Goal: Information Seeking & Learning: Learn about a topic

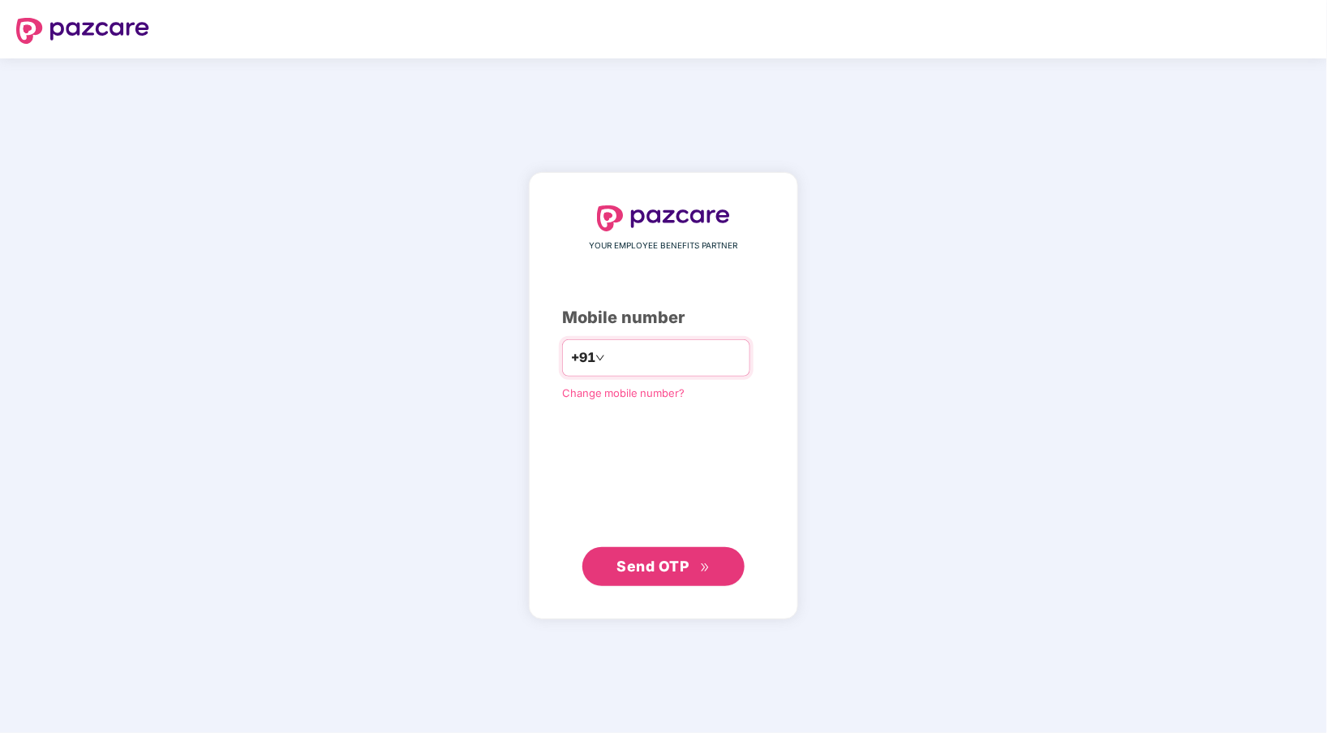
click at [627, 342] on div "+91" at bounding box center [656, 357] width 188 height 37
click at [630, 347] on input "number" at bounding box center [674, 358] width 133 height 26
type input "**********"
click at [675, 583] on button "Send OTP" at bounding box center [663, 566] width 162 height 39
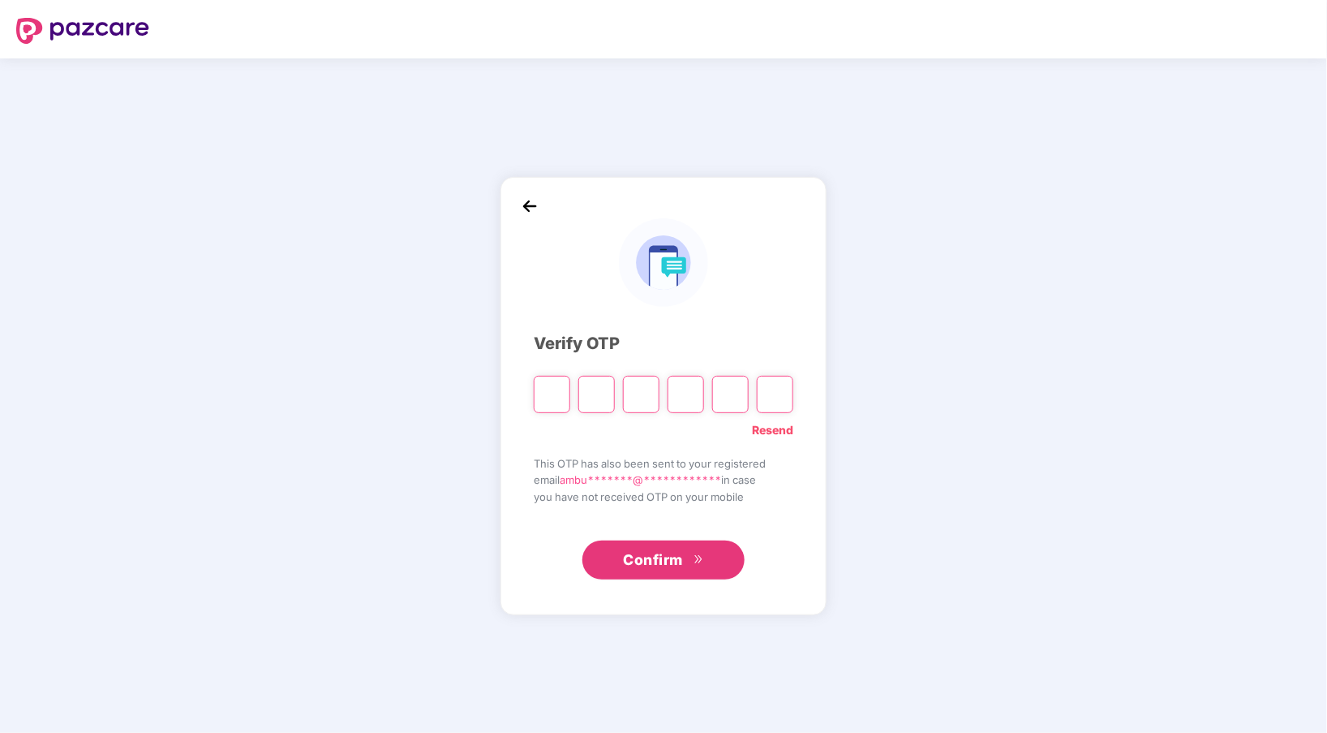
type input "*"
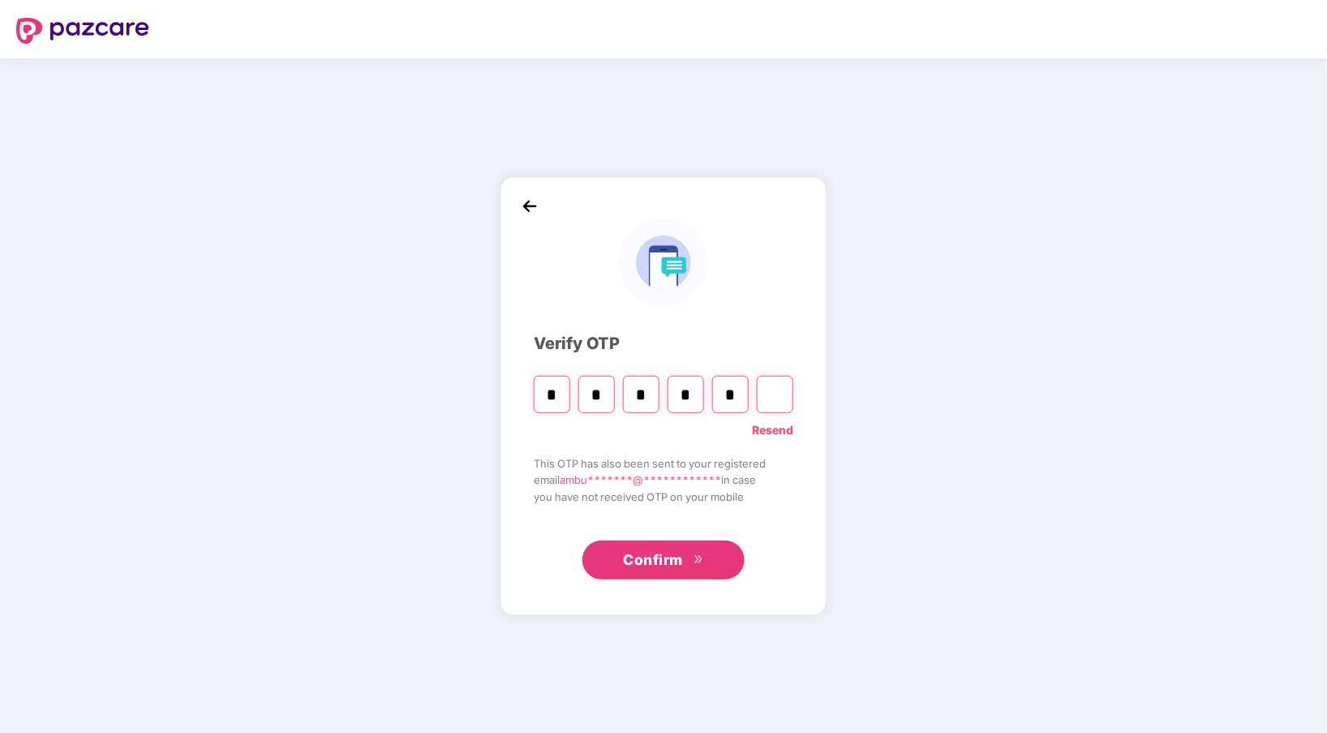
type input "*"
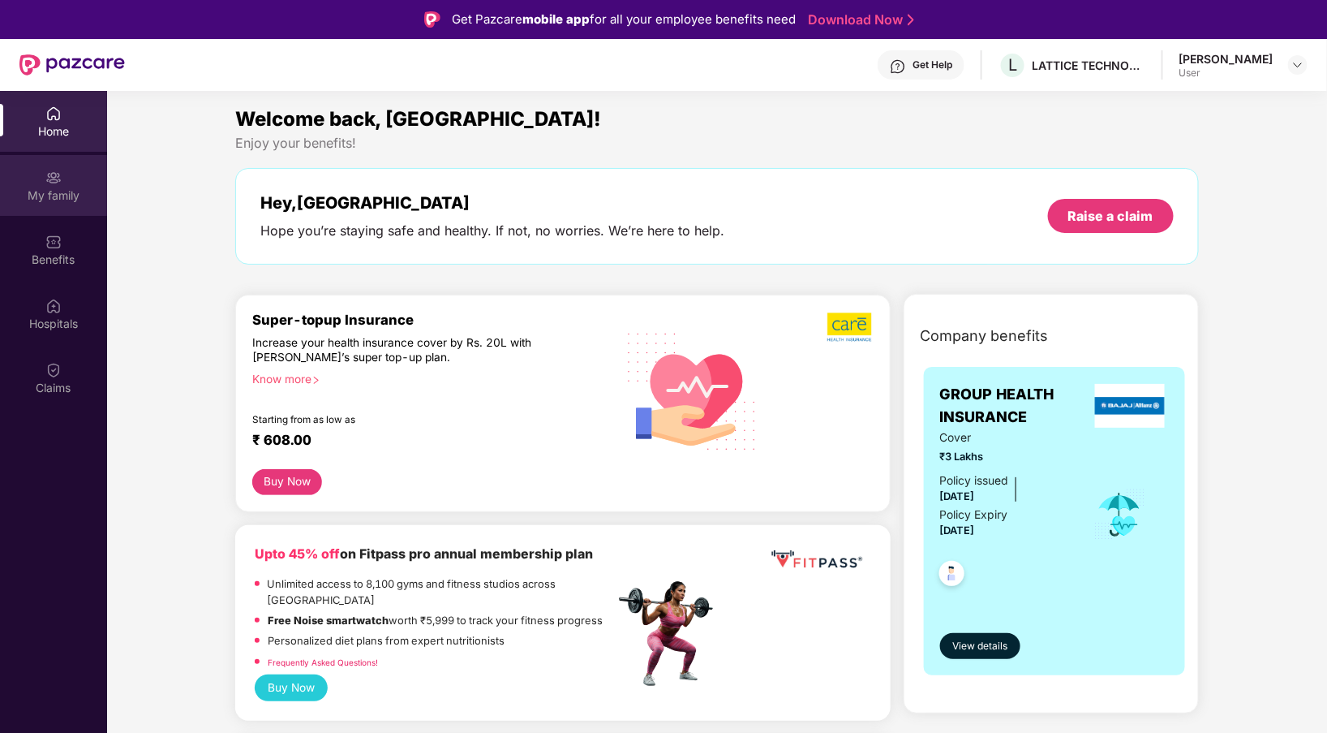
click at [75, 177] on div "My family" at bounding box center [53, 185] width 107 height 61
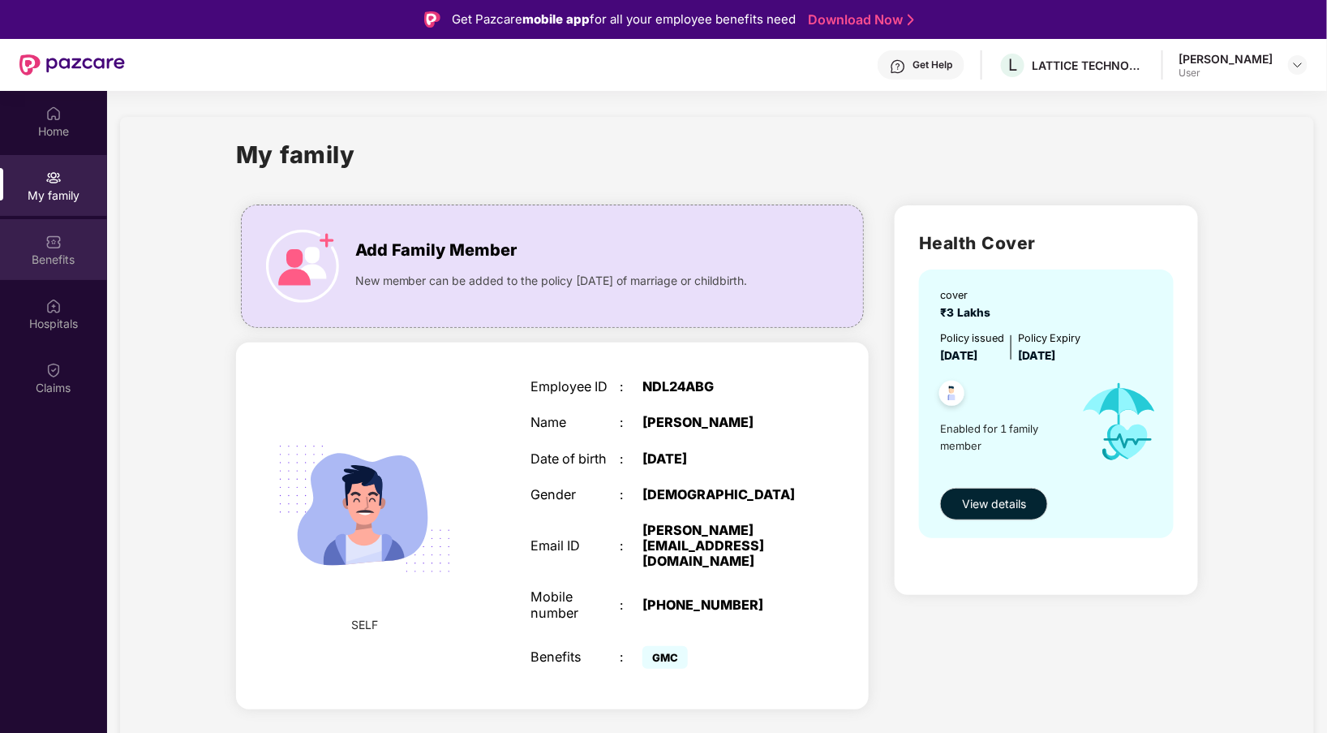
click at [68, 235] on div "Benefits" at bounding box center [53, 249] width 107 height 61
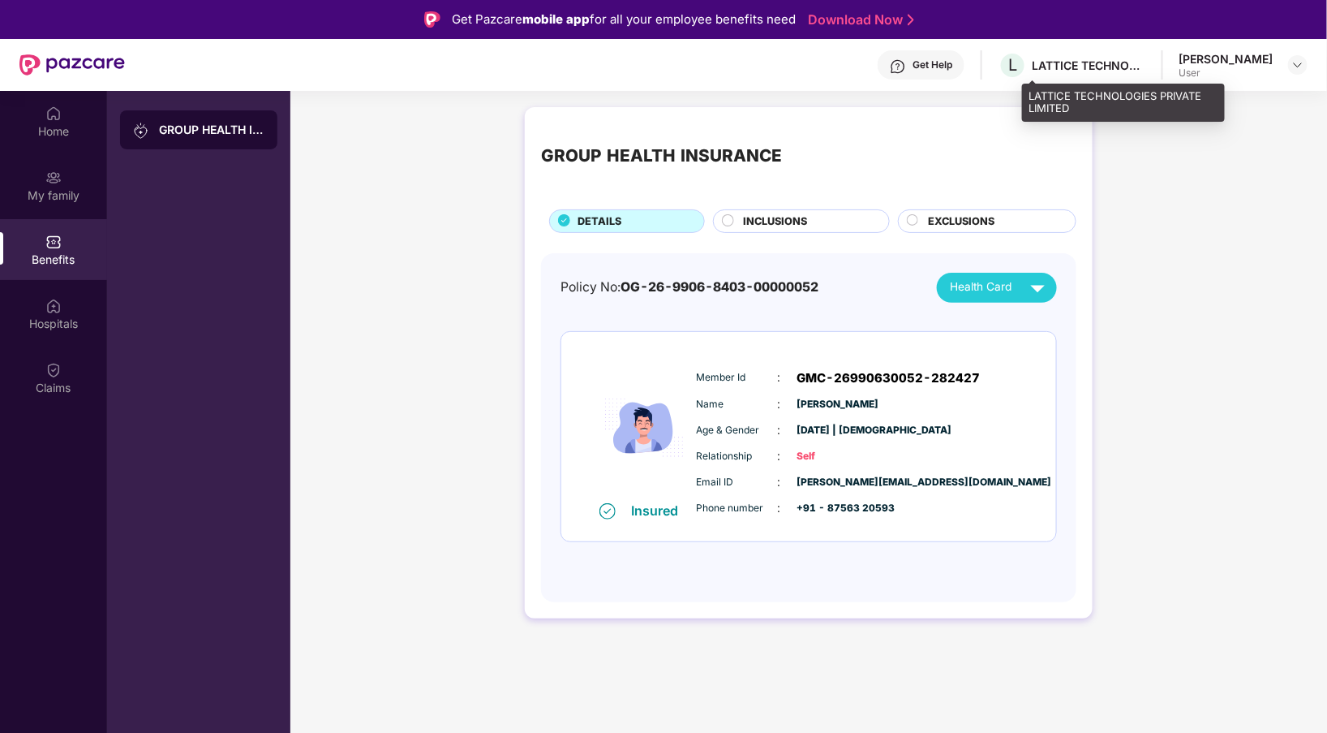
click at [1133, 70] on div "LATTICE TECHNOLOGIES PRIVATE LIMITED" at bounding box center [1089, 65] width 114 height 15
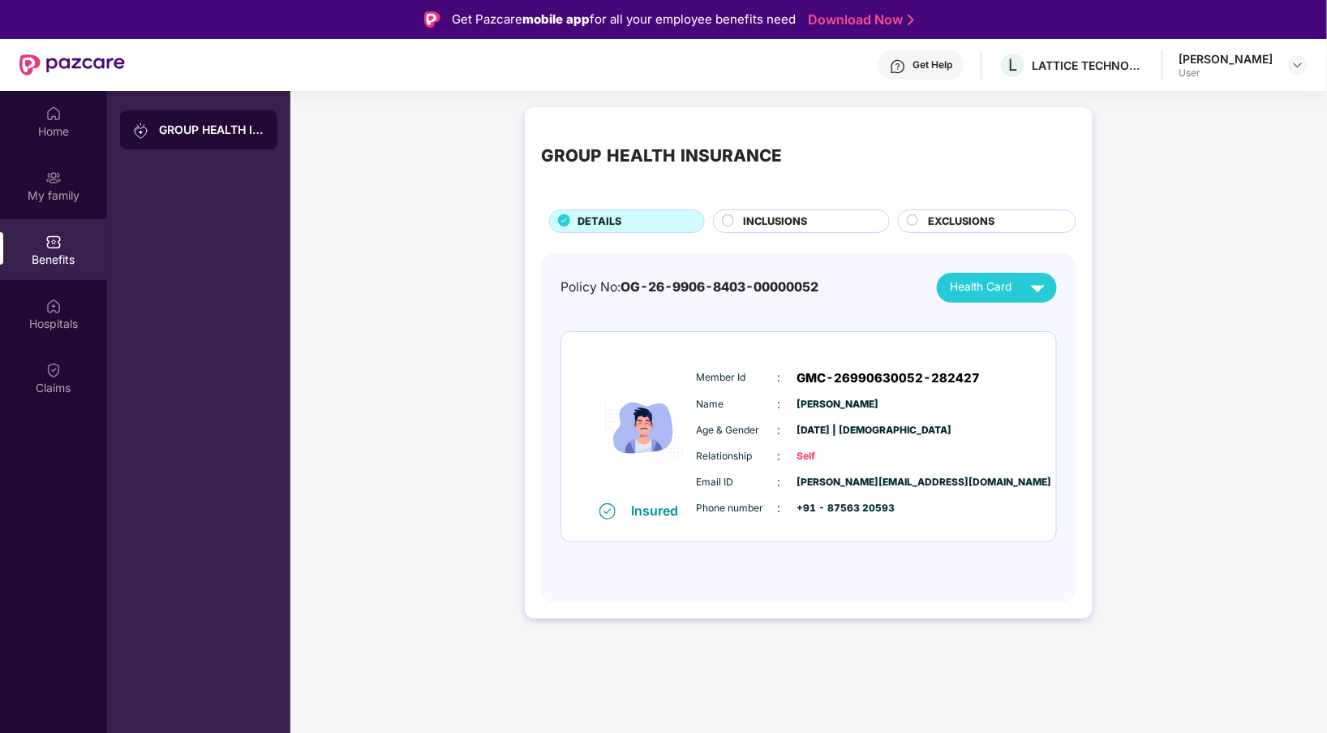
click at [1266, 51] on div "[PERSON_NAME]" at bounding box center [1227, 58] width 94 height 15
click at [1298, 63] on img at bounding box center [1298, 64] width 13 height 13
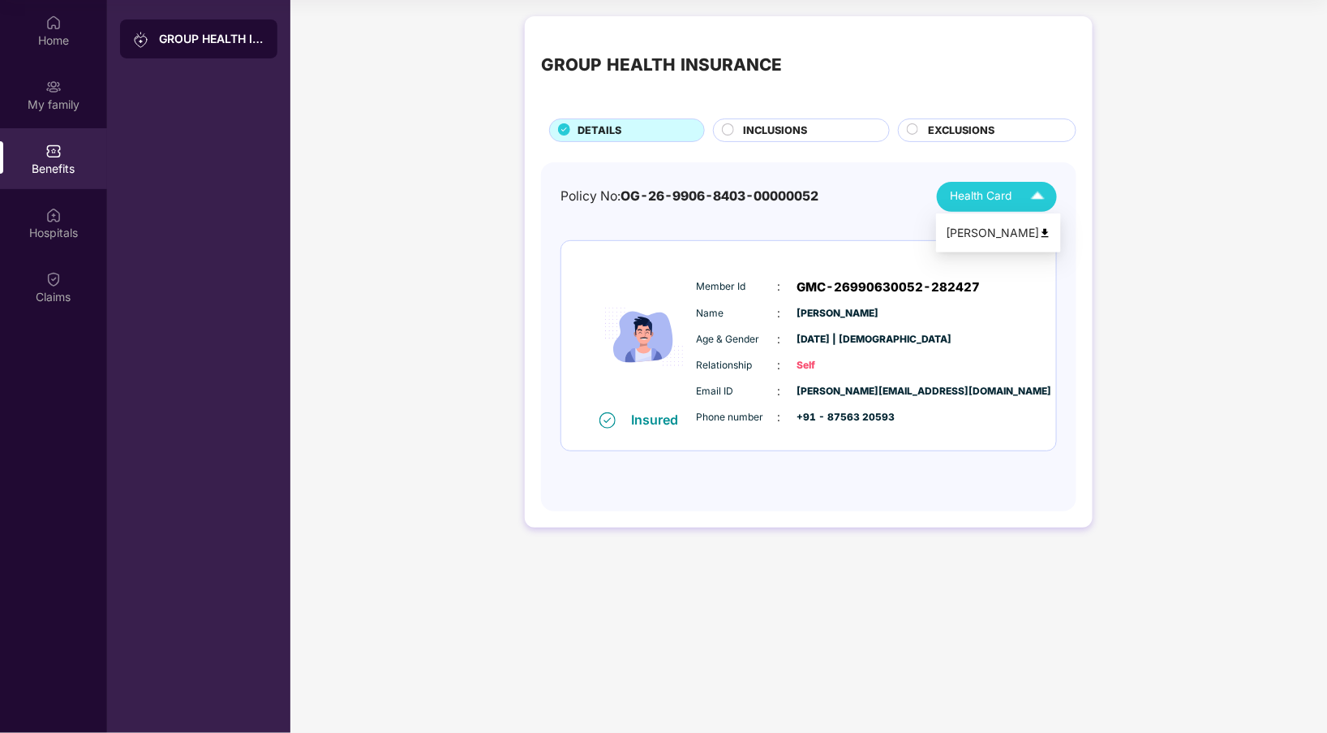
click at [991, 200] on span "Health Card" at bounding box center [981, 196] width 62 height 18
click at [1017, 229] on div "[PERSON_NAME]" at bounding box center [998, 233] width 105 height 18
click at [786, 116] on div "GROUP HEALTH INSURANCE DETAILS INCLUSIONS EXCLUSIONS" at bounding box center [808, 87] width 535 height 110
click at [68, 116] on div "My family" at bounding box center [53, 94] width 107 height 61
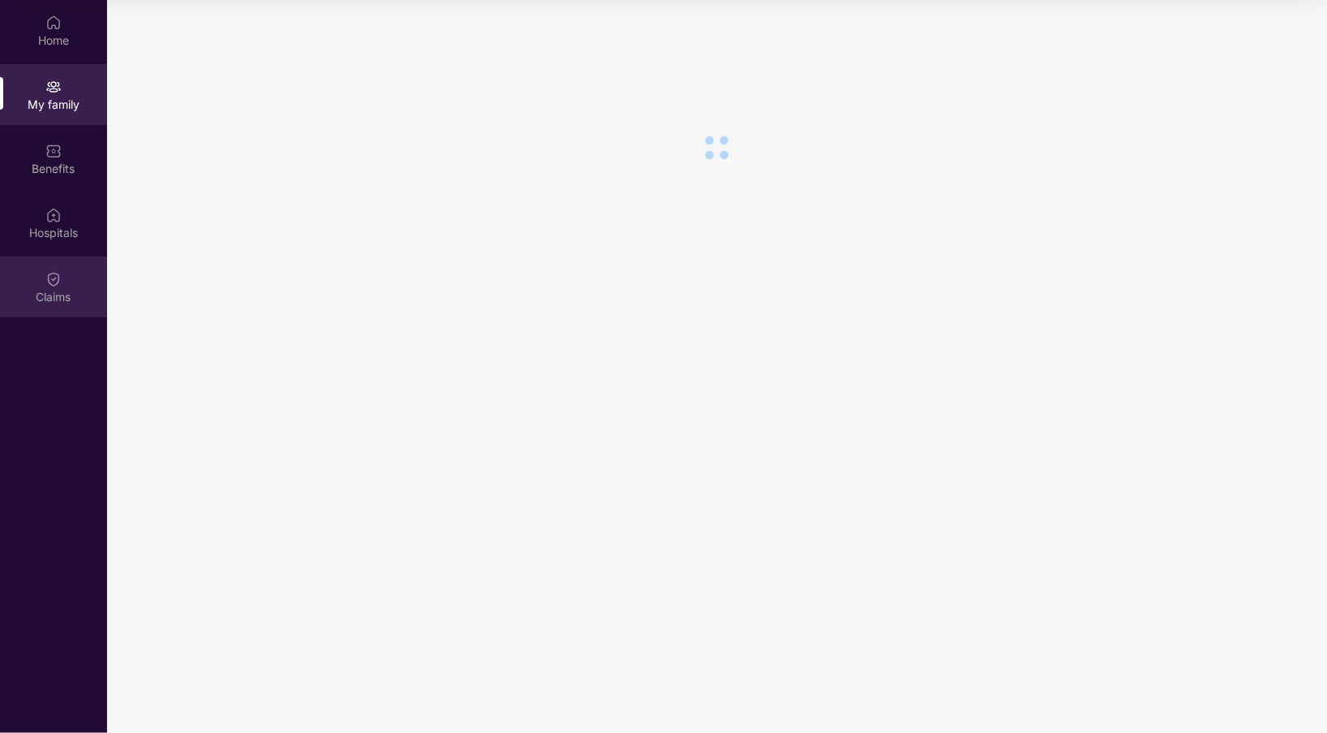
click at [54, 289] on div "Claims" at bounding box center [53, 297] width 107 height 16
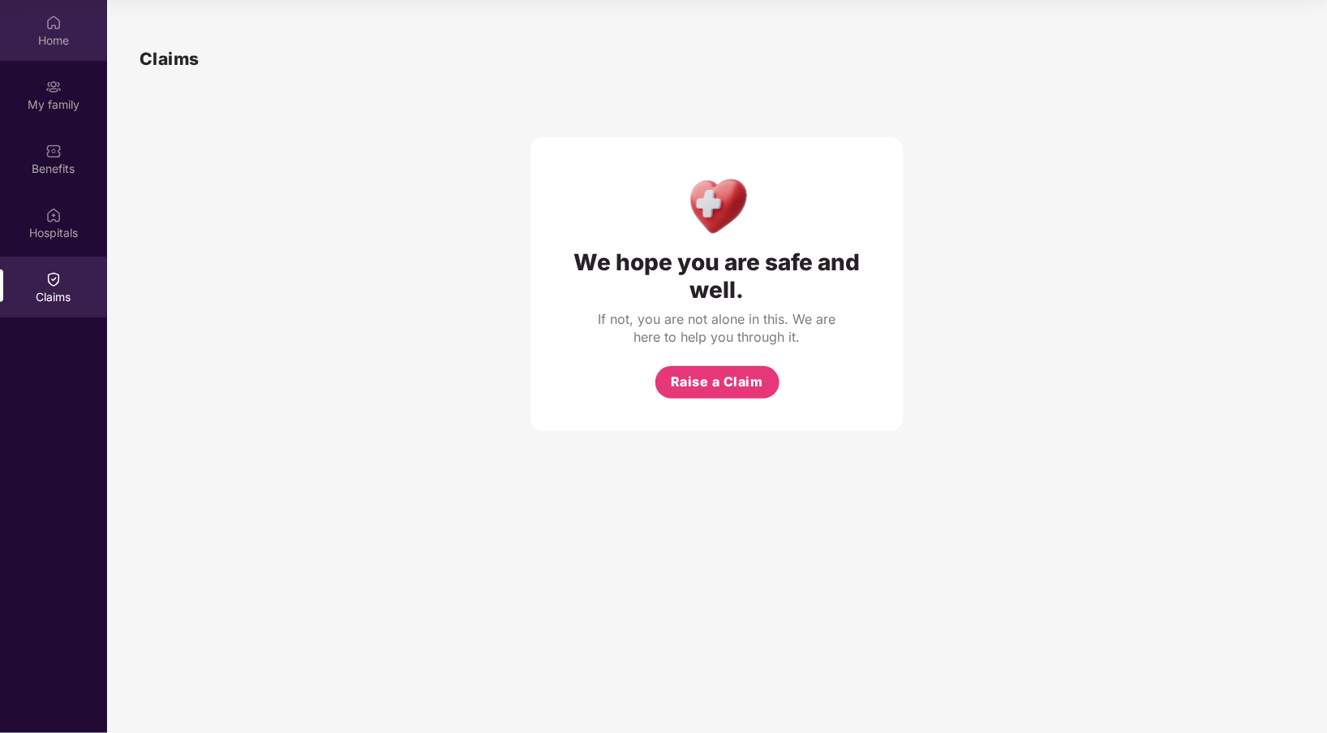
click at [75, 36] on div "Home" at bounding box center [53, 40] width 107 height 16
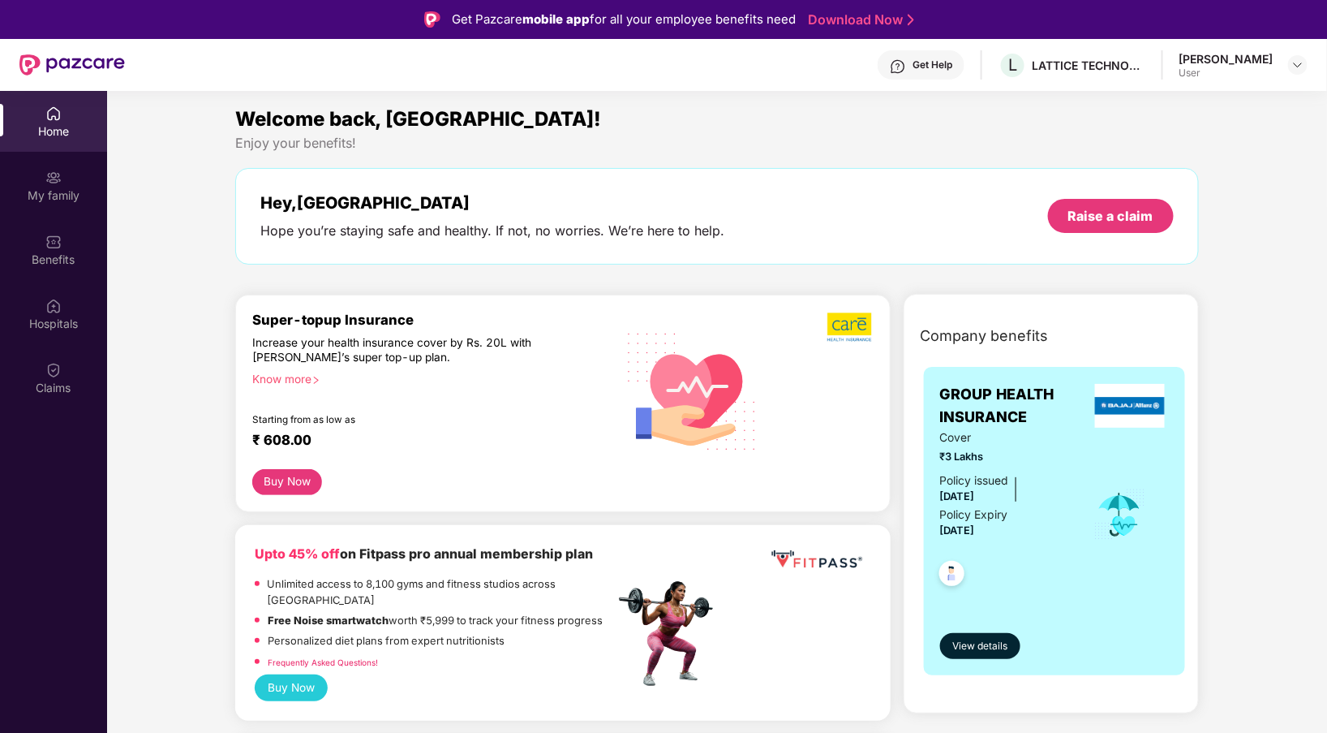
scroll to position [1, 0]
click at [1284, 78] on div "[PERSON_NAME] User" at bounding box center [1244, 65] width 128 height 28
click at [1296, 62] on img at bounding box center [1298, 64] width 13 height 13
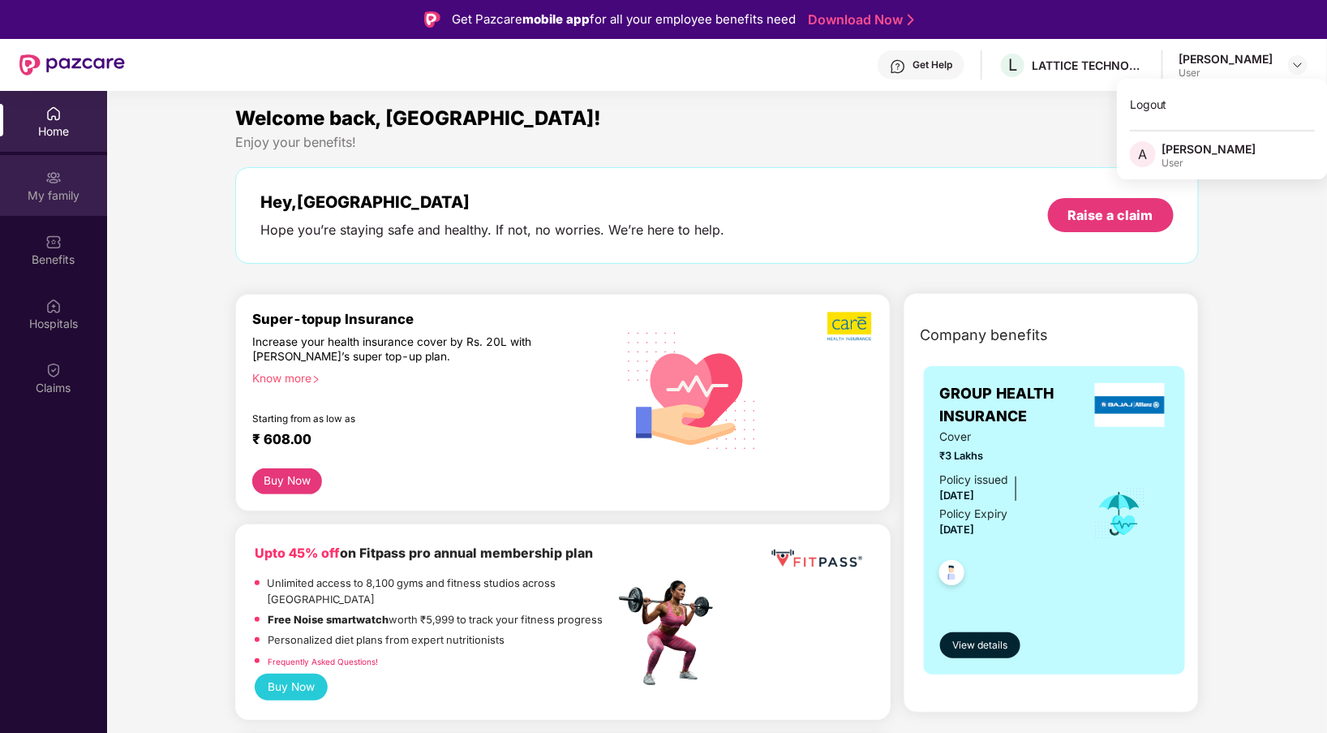
click at [69, 204] on div "My family" at bounding box center [53, 185] width 107 height 61
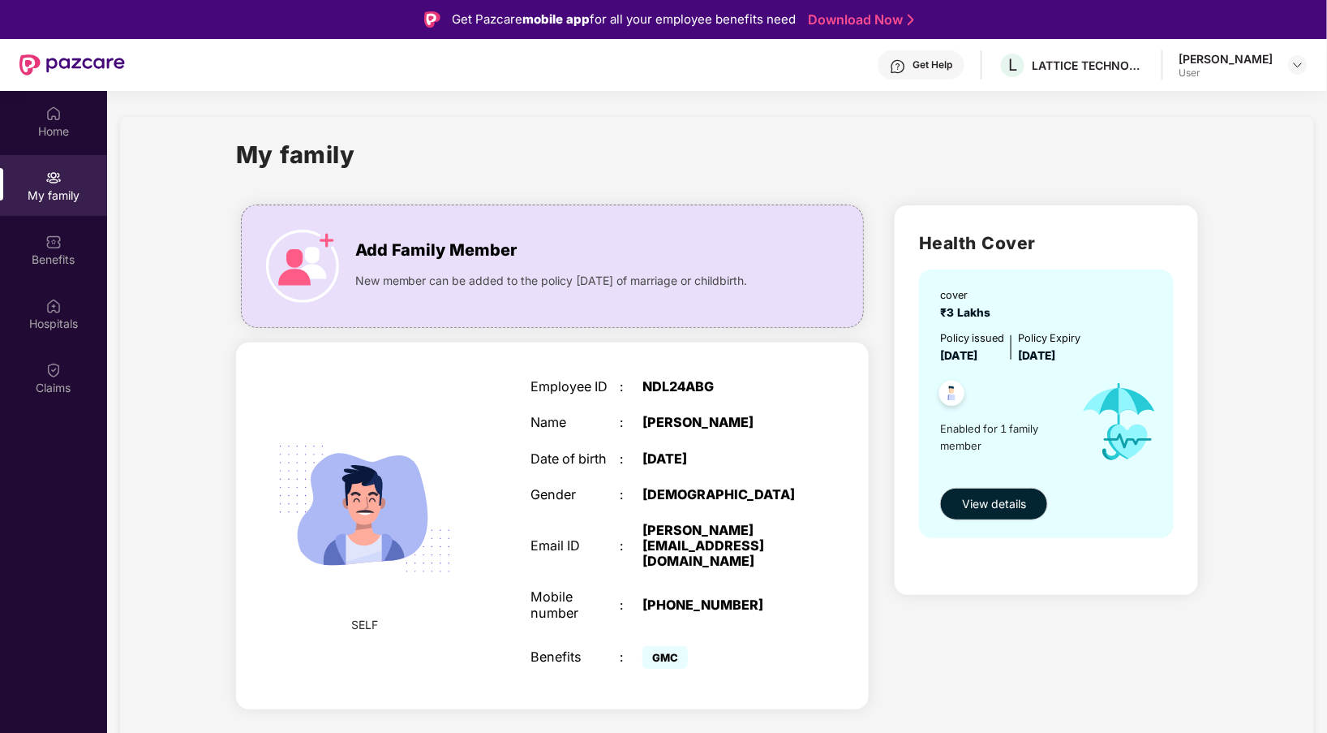
scroll to position [91, 0]
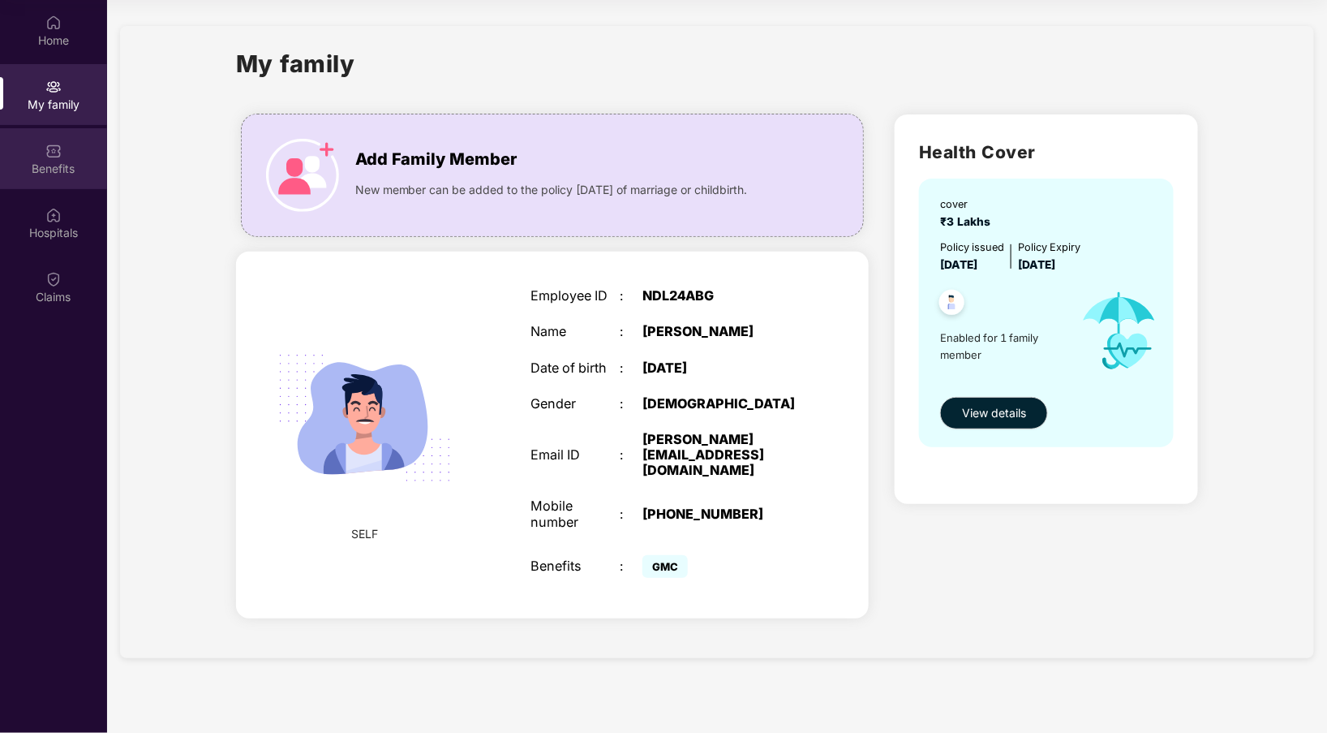
click at [86, 170] on div "Benefits" at bounding box center [53, 169] width 107 height 16
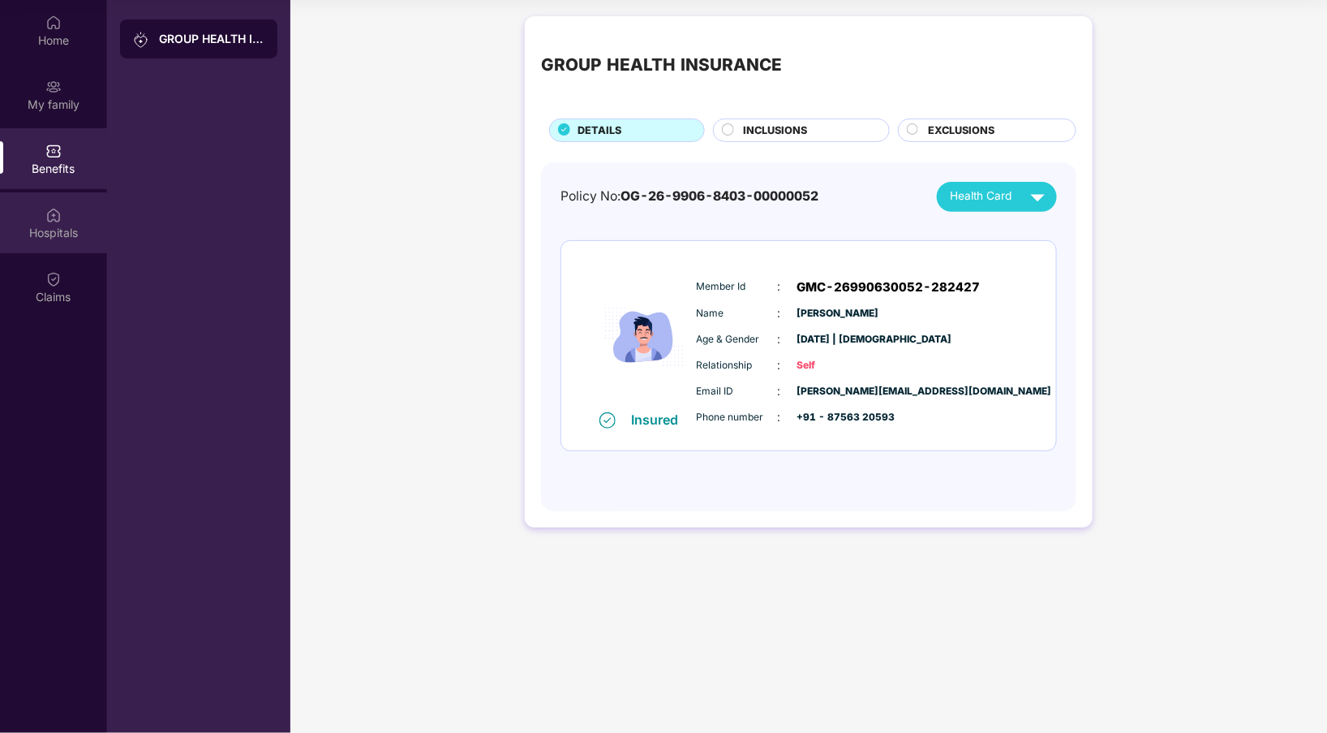
click at [39, 200] on div "Hospitals" at bounding box center [53, 222] width 107 height 61
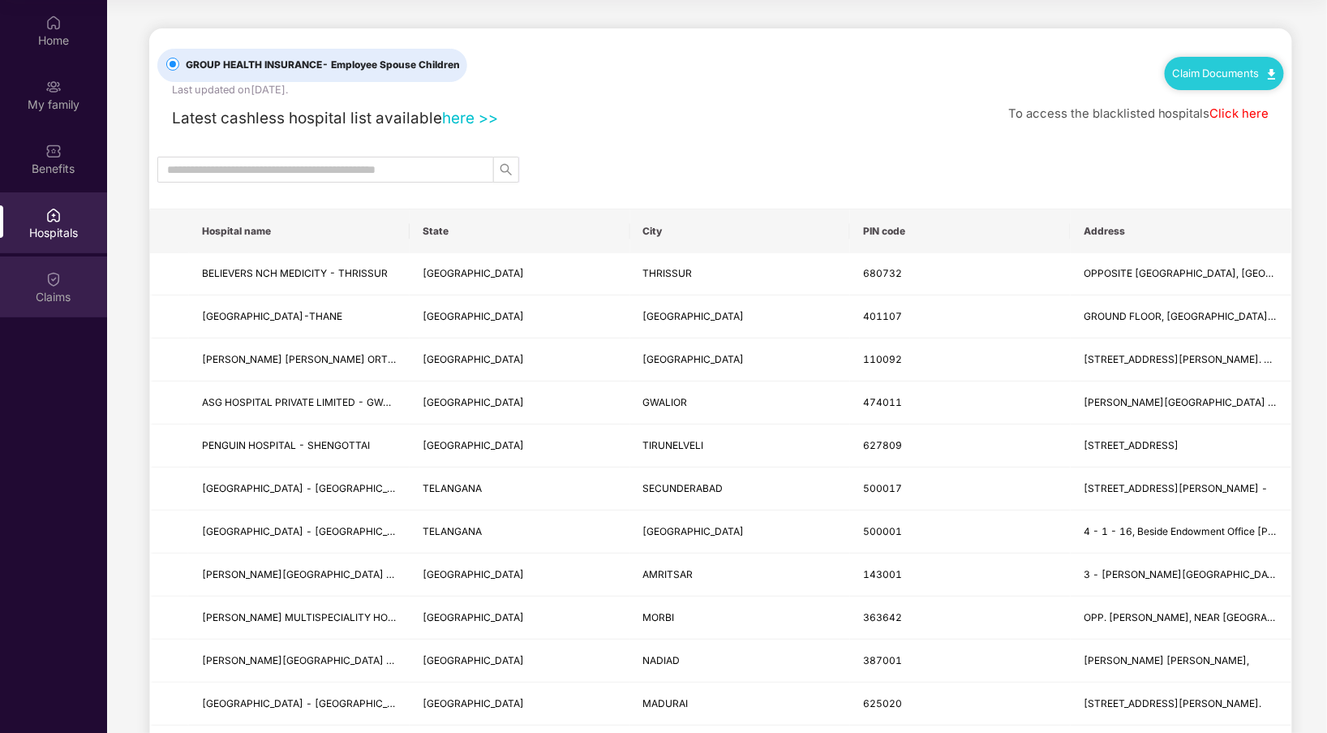
click at [75, 282] on div "Claims" at bounding box center [53, 286] width 107 height 61
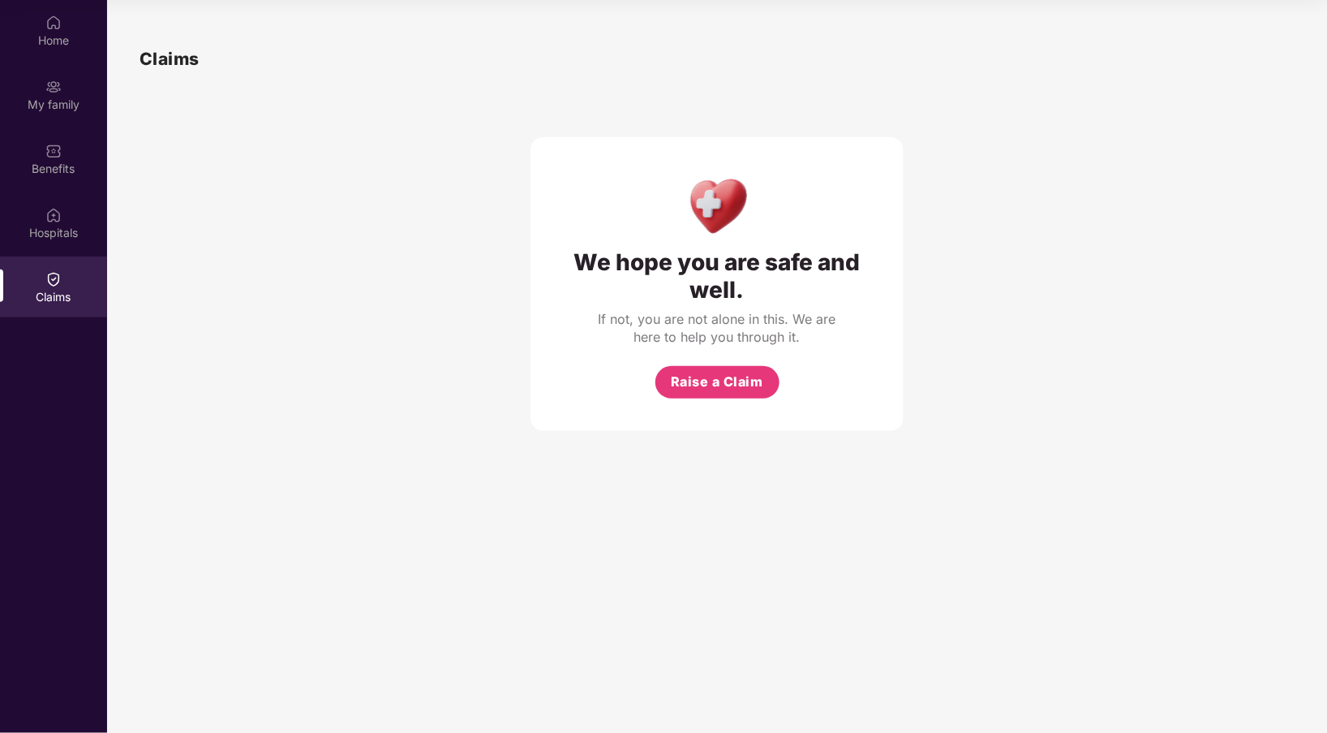
scroll to position [0, 0]
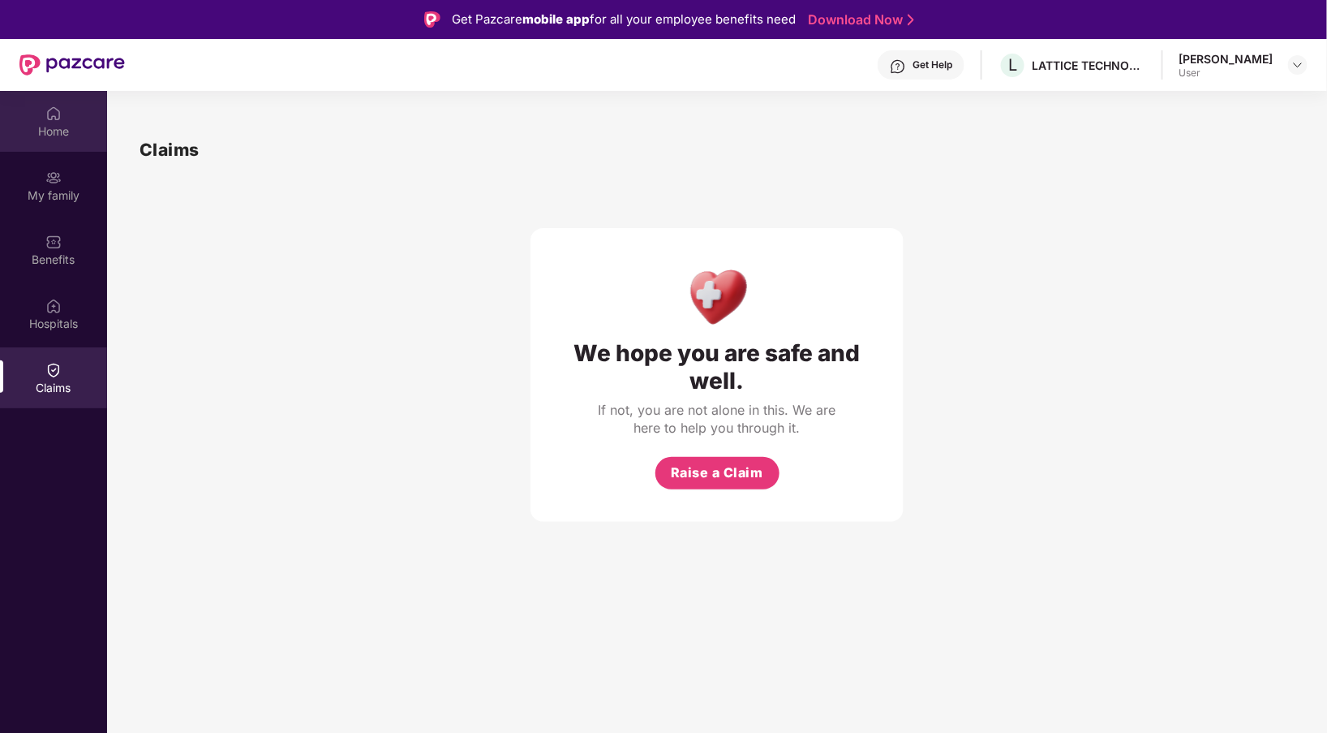
click at [70, 114] on div "Home" at bounding box center [53, 121] width 107 height 61
